Goal: Contribute content

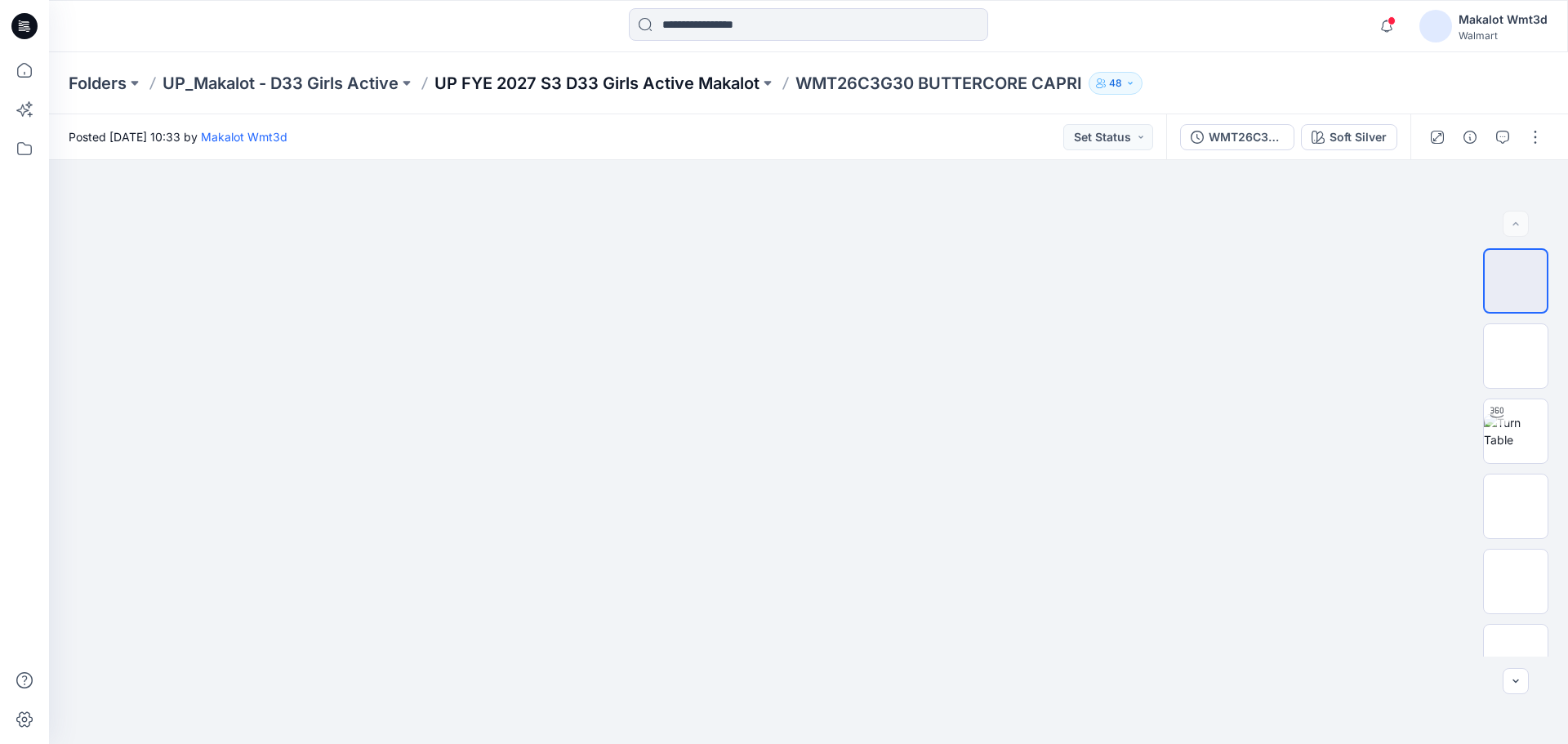
click at [559, 84] on p "UP FYE 2027 S3 D33 Girls Active Makalot" at bounding box center [597, 84] width 325 height 23
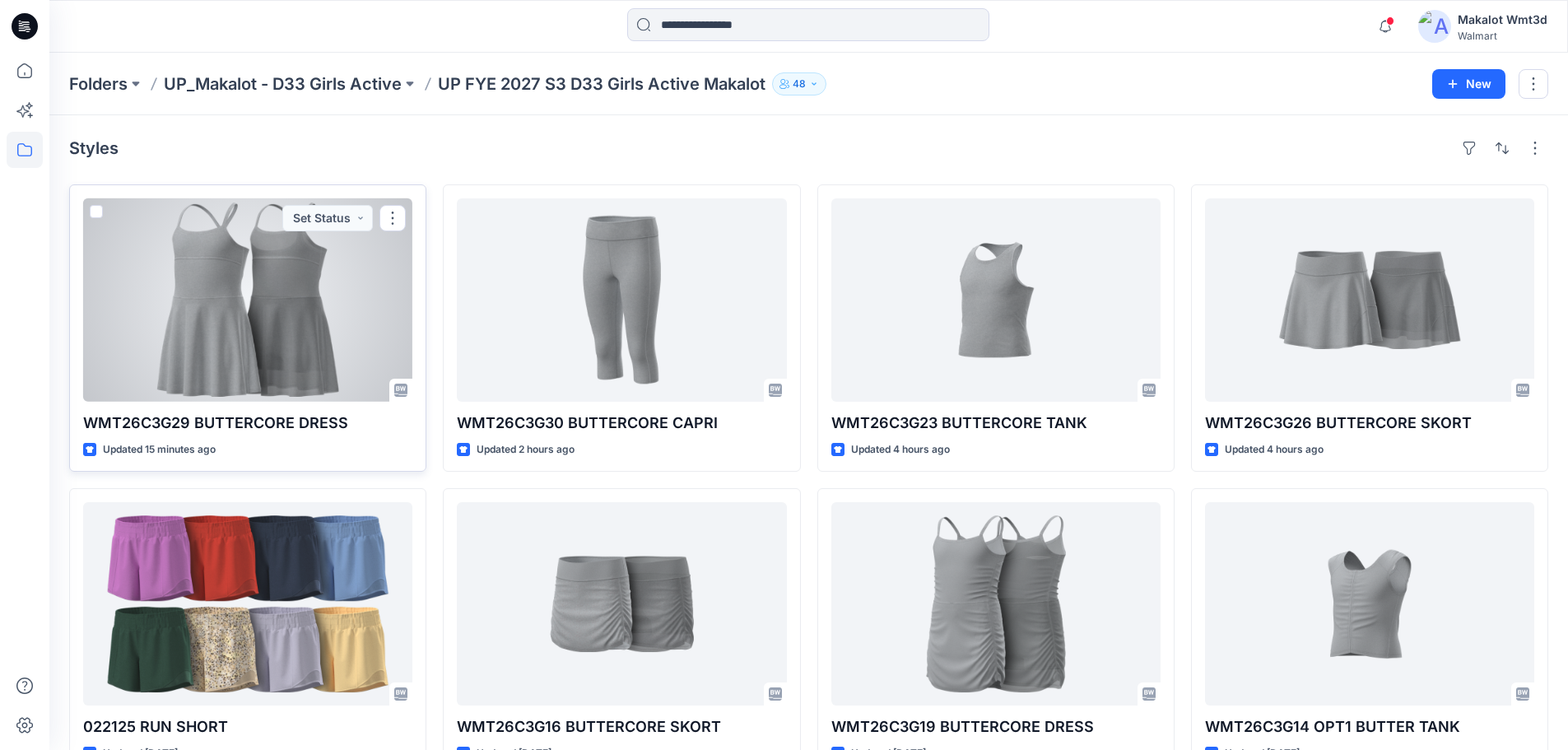
click at [256, 314] on div at bounding box center [248, 299] width 330 height 203
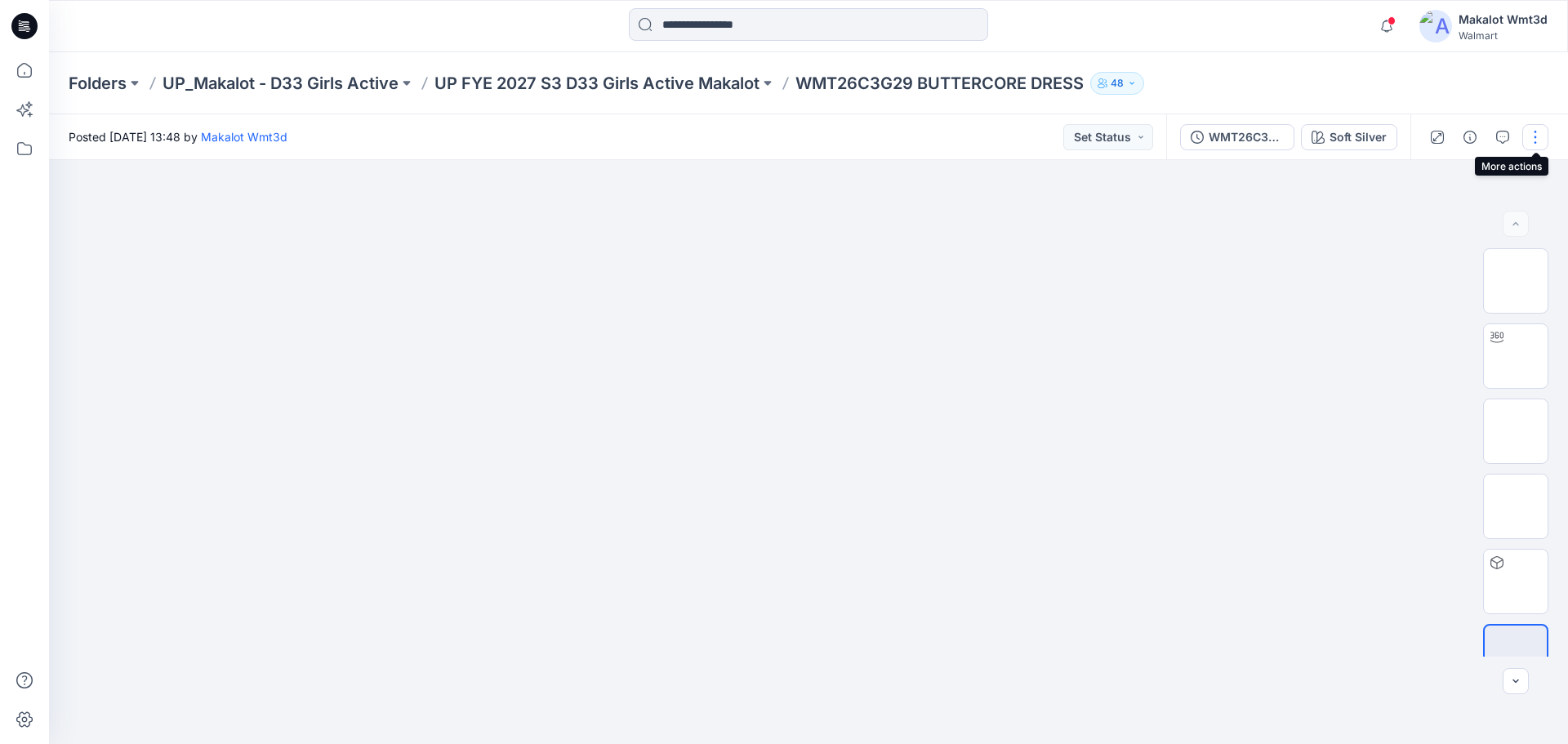
click at [1535, 144] on button "button" at bounding box center [1535, 138] width 26 height 26
click at [1459, 222] on button "Edit" at bounding box center [1466, 220] width 150 height 30
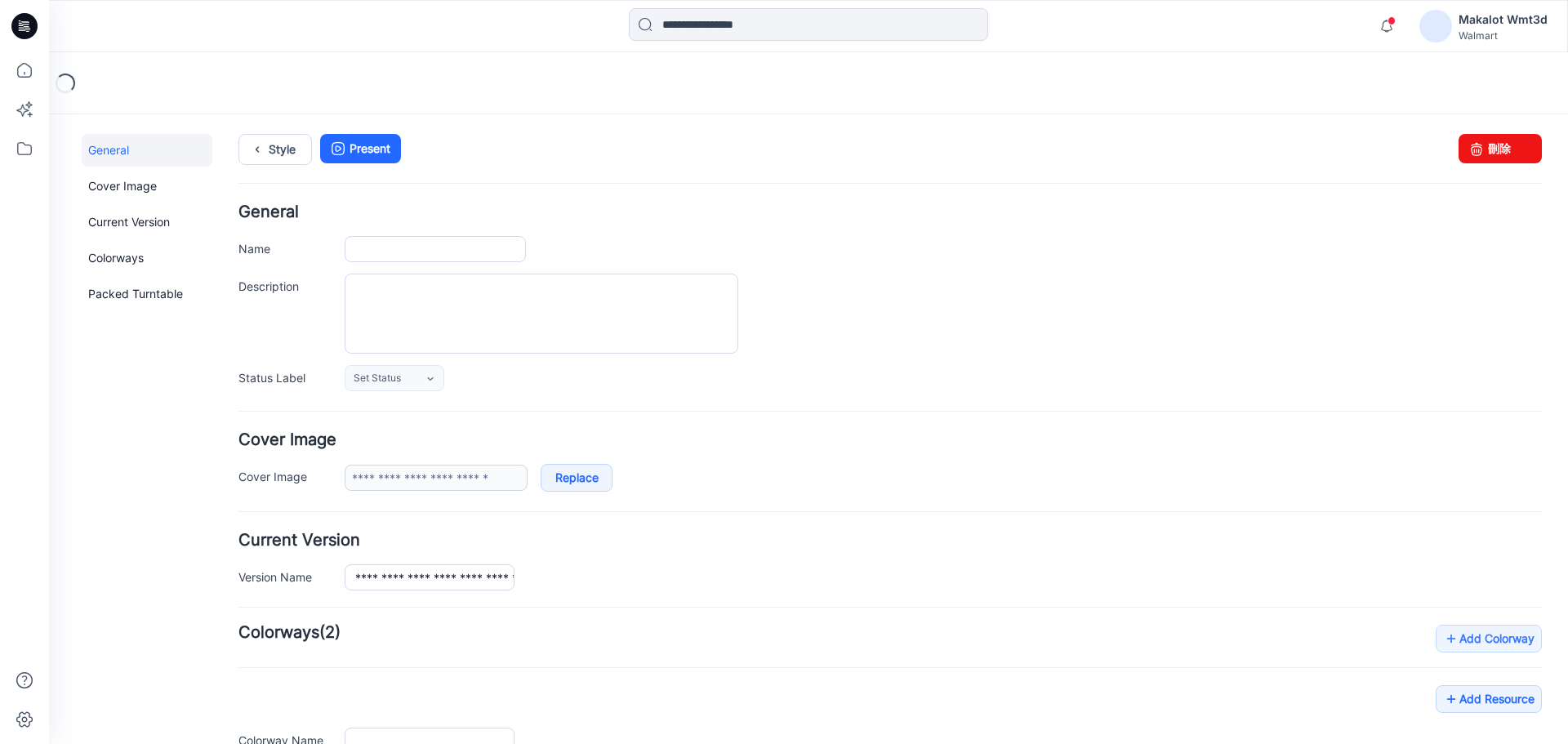
type input "**********"
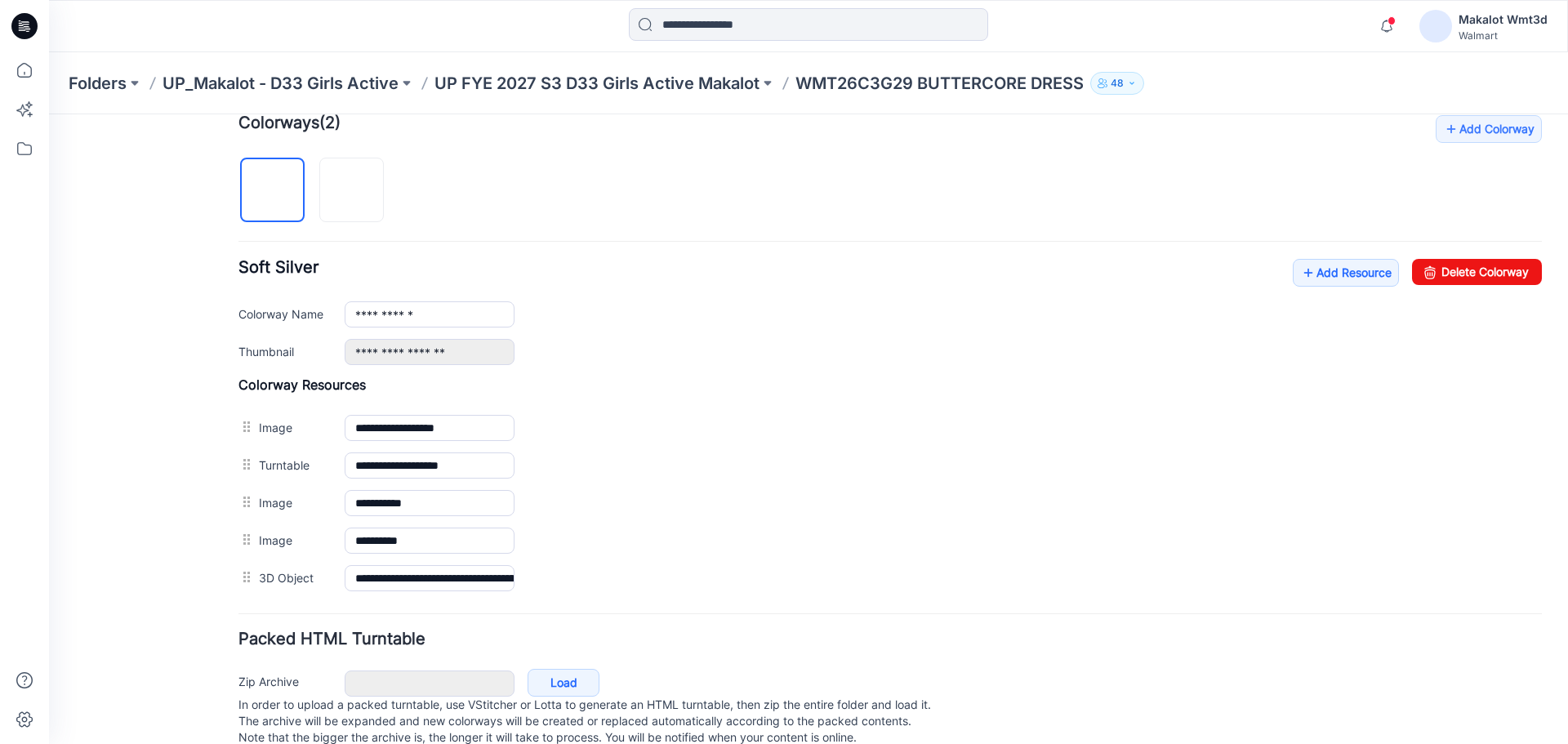
scroll to position [545, 0]
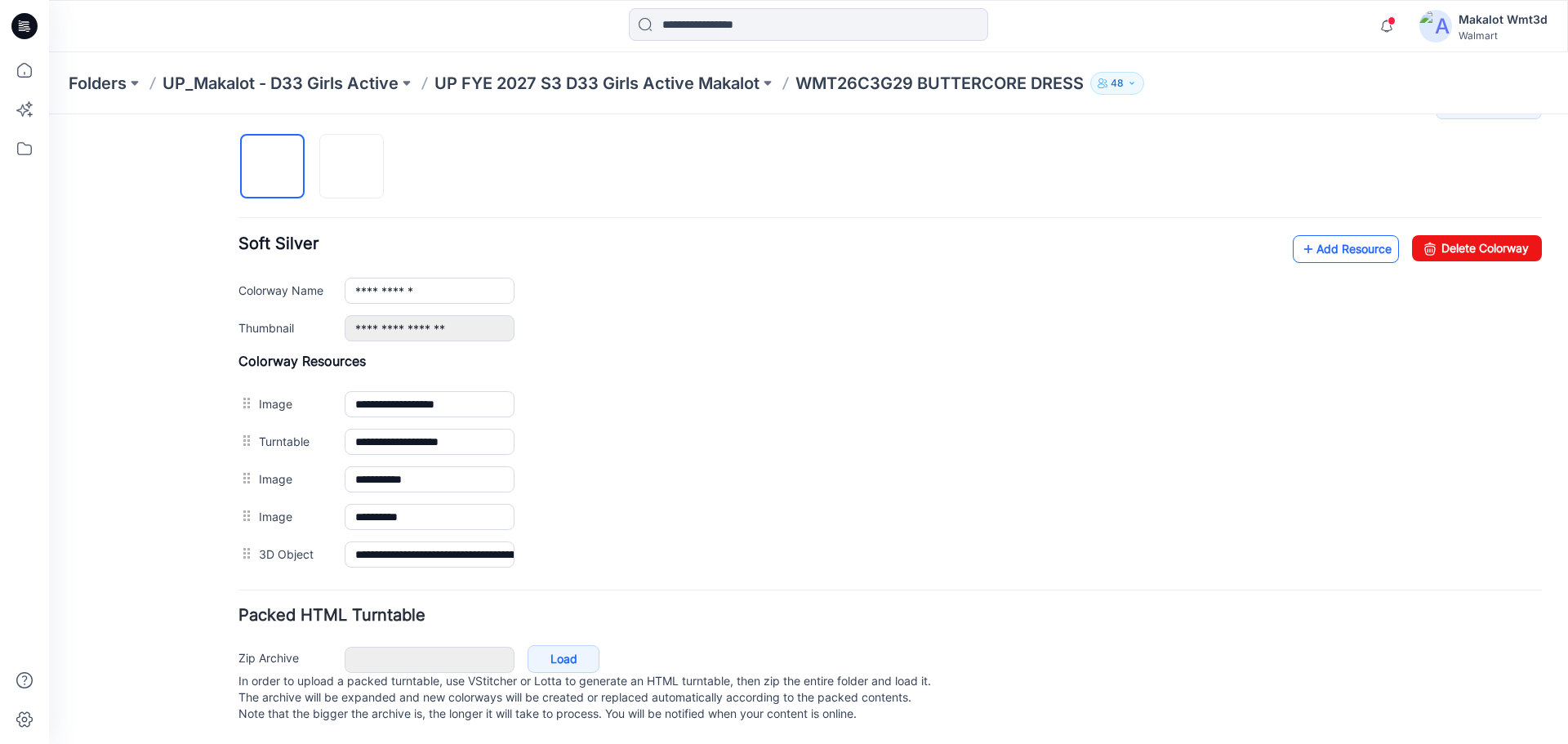
click at [1345, 248] on link "Add Resource" at bounding box center [1345, 249] width 106 height 27
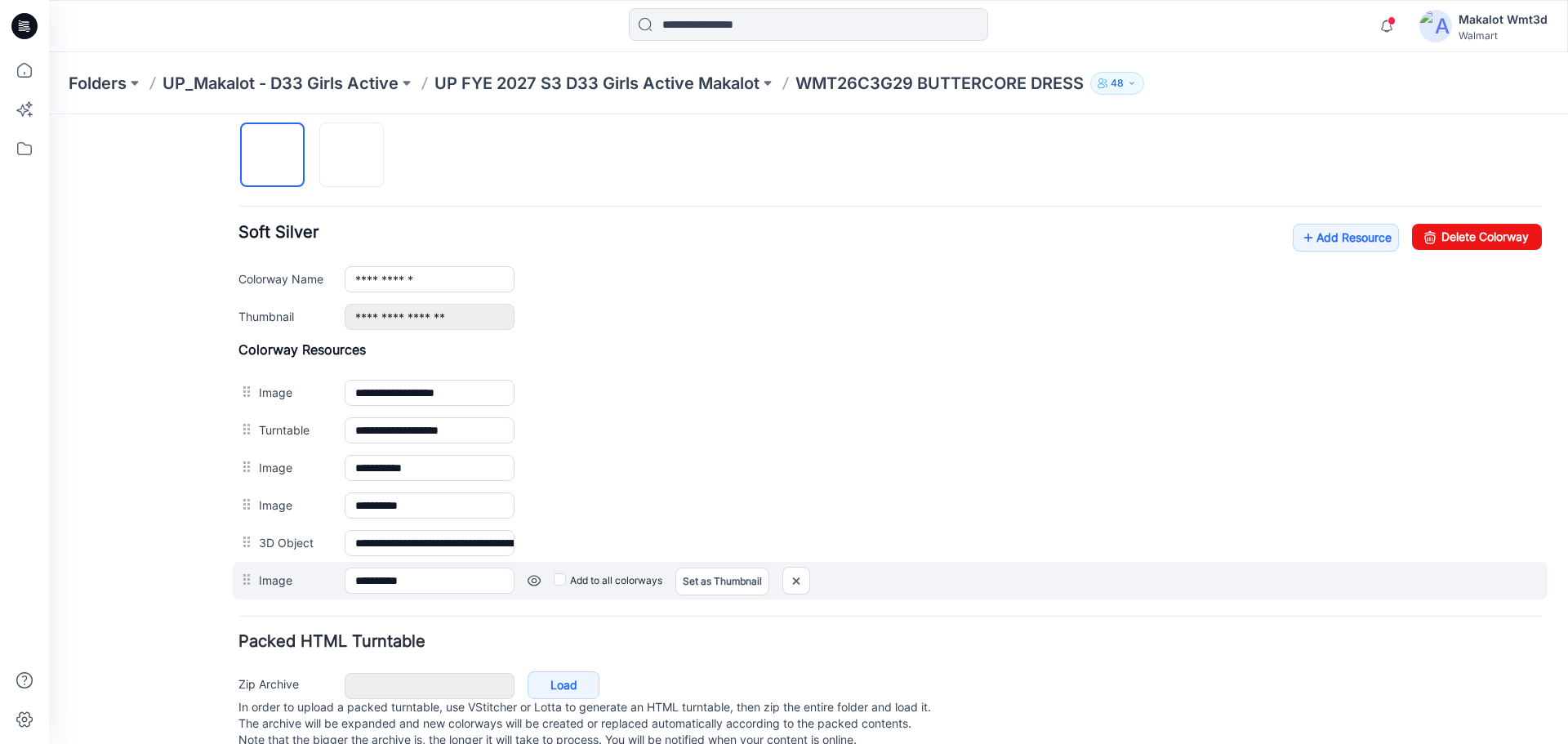
click at [597, 582] on label "Add to all colorways" at bounding box center [607, 581] width 108 height 26
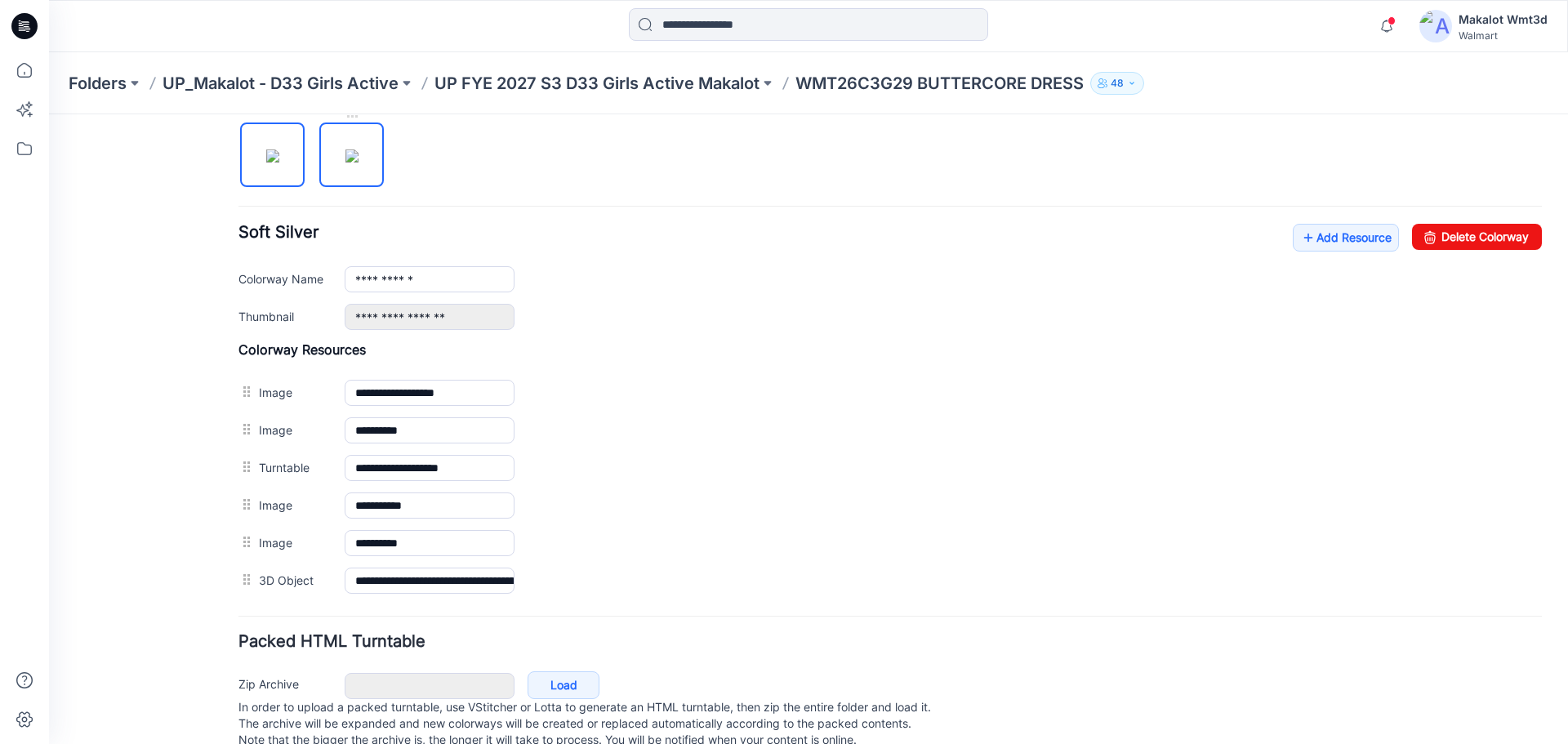
click at [359, 162] on img at bounding box center [352, 156] width 13 height 13
click at [279, 160] on img at bounding box center [272, 156] width 13 height 13
click at [353, 150] on img at bounding box center [352, 156] width 13 height 13
click at [266, 162] on img at bounding box center [272, 156] width 13 height 13
type input "**********"
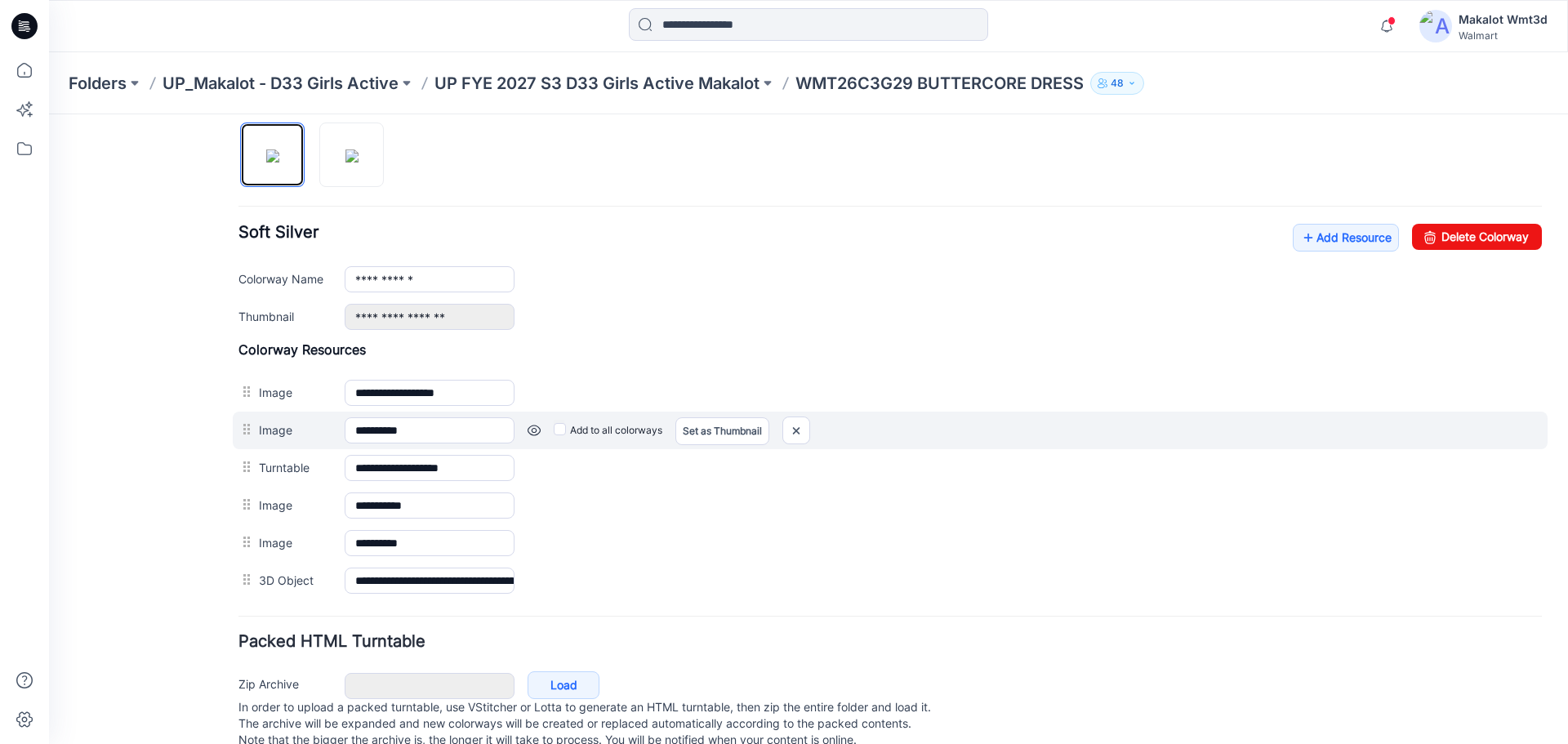
scroll to position [0, 0]
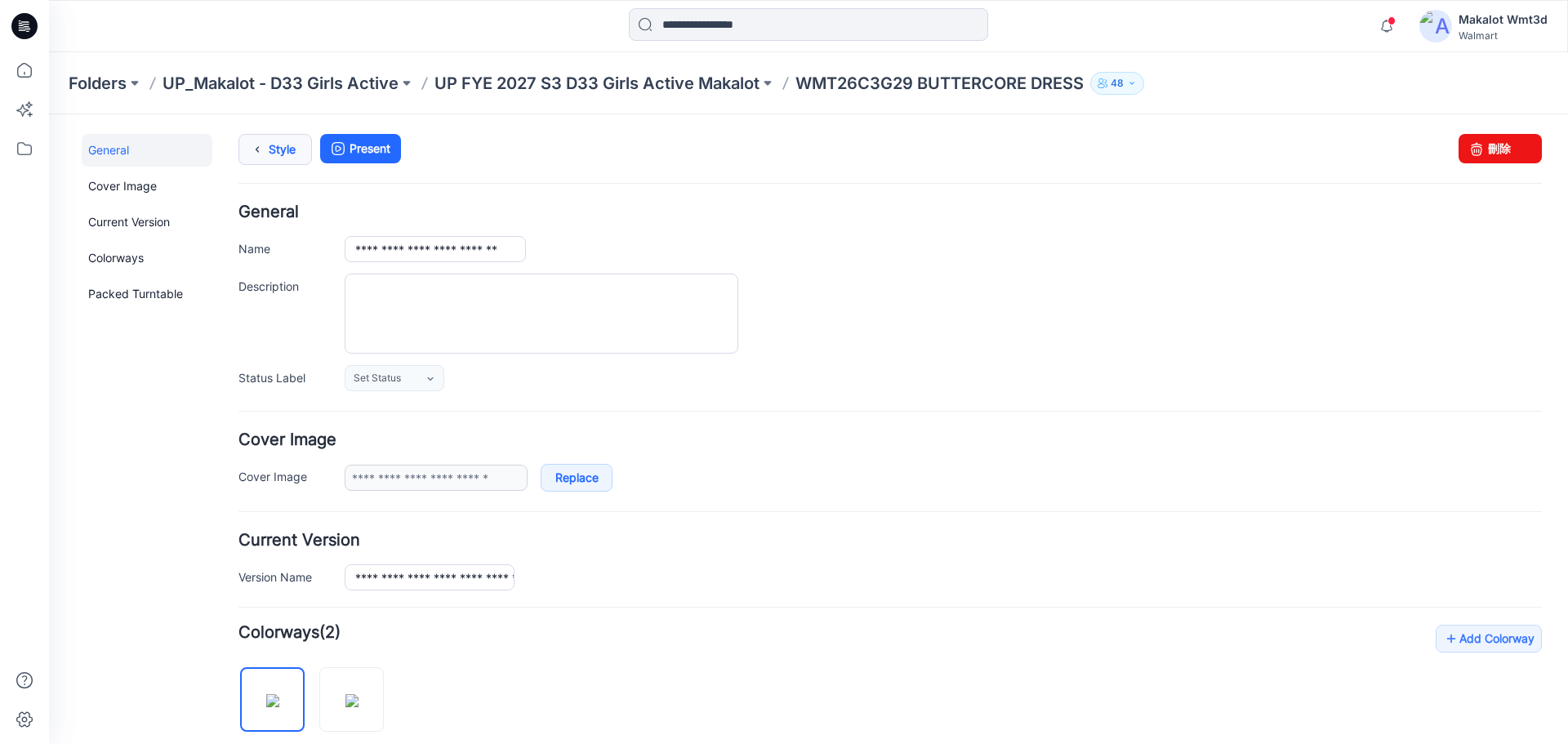
click at [272, 153] on link "Style" at bounding box center [274, 149] width 73 height 31
